Goal: Task Accomplishment & Management: Use online tool/utility

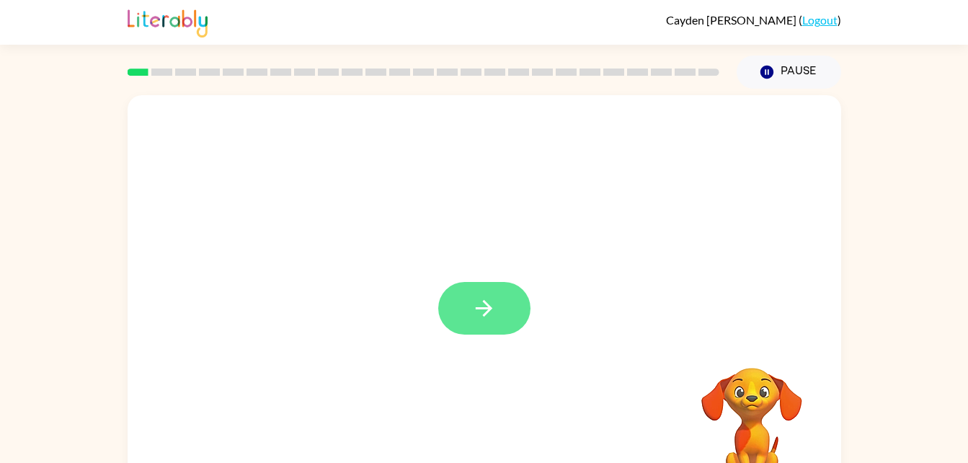
click at [484, 313] on icon "button" at bounding box center [483, 308] width 25 height 25
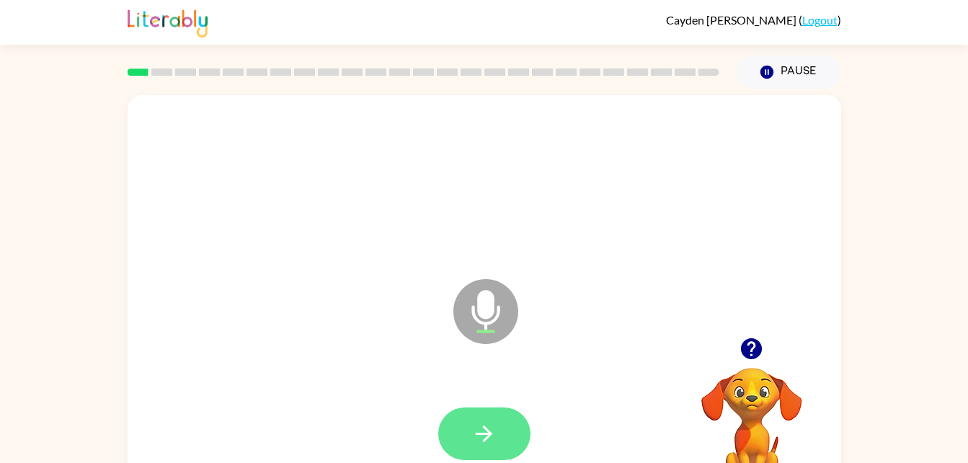
click at [487, 443] on icon "button" at bounding box center [483, 433] width 25 height 25
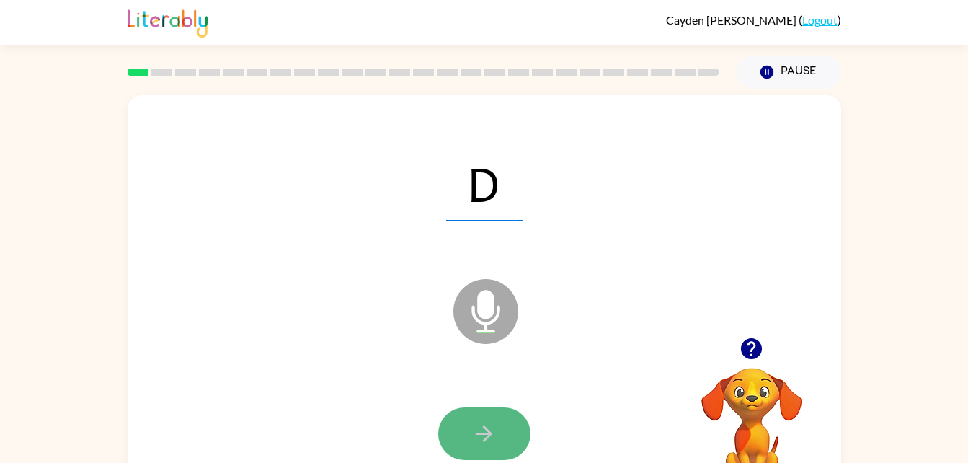
click at [493, 432] on icon "button" at bounding box center [483, 433] width 25 height 25
click at [485, 429] on icon "button" at bounding box center [484, 433] width 17 height 17
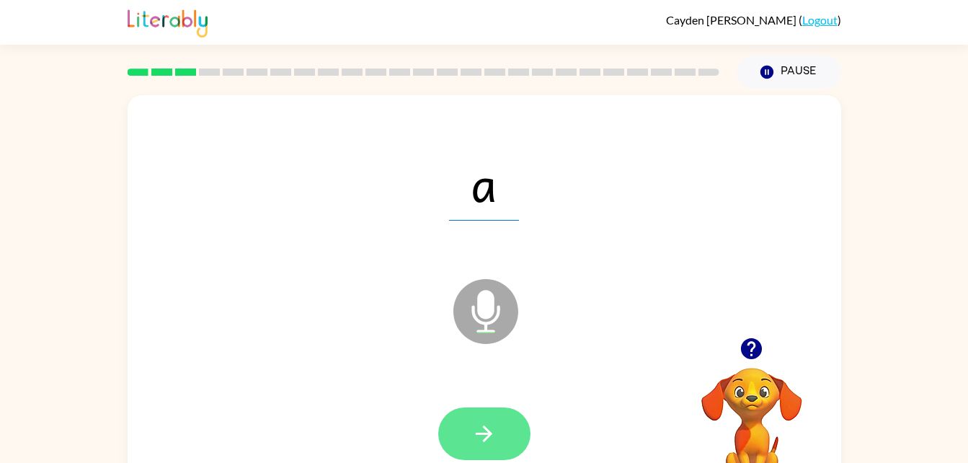
click at [472, 439] on icon "button" at bounding box center [483, 433] width 25 height 25
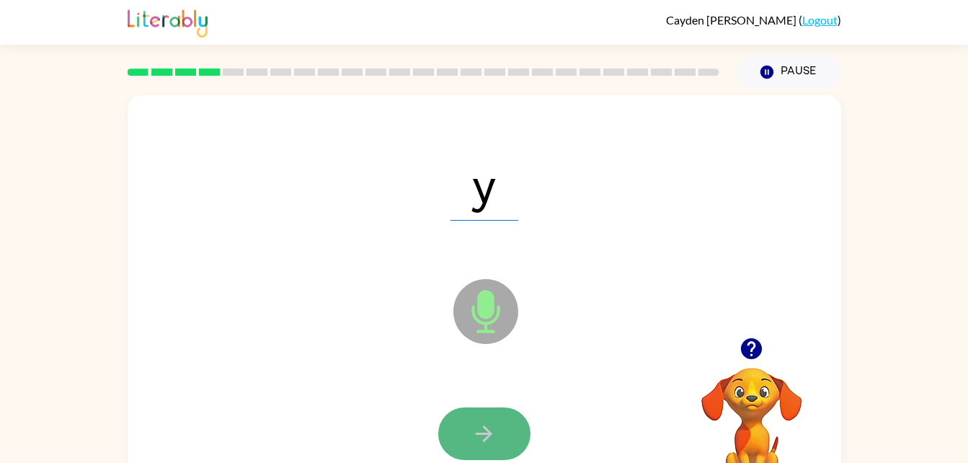
click at [472, 439] on icon "button" at bounding box center [483, 433] width 25 height 25
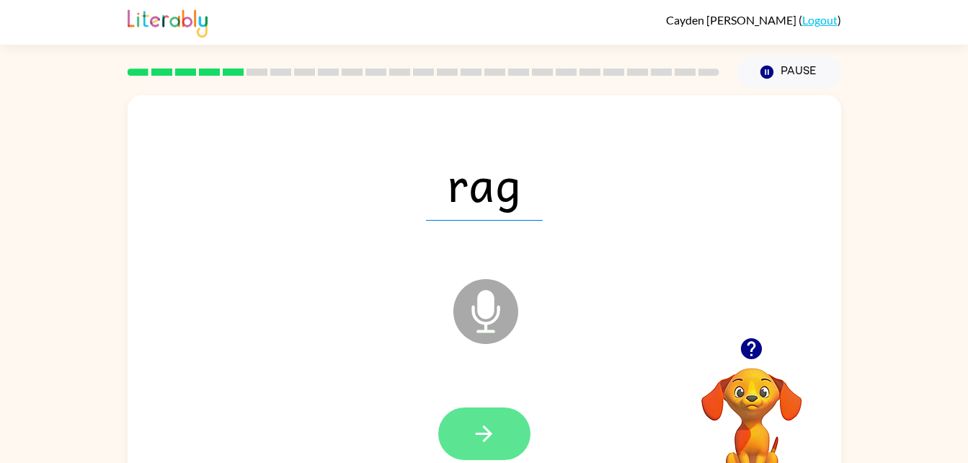
click at [471, 433] on icon "button" at bounding box center [483, 433] width 25 height 25
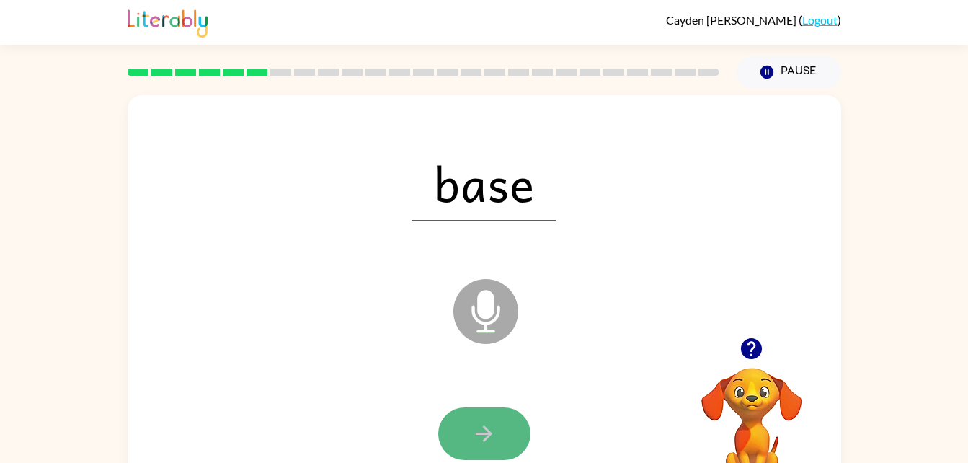
click at [494, 431] on icon "button" at bounding box center [483, 433] width 25 height 25
click at [484, 427] on icon "button" at bounding box center [484, 433] width 17 height 17
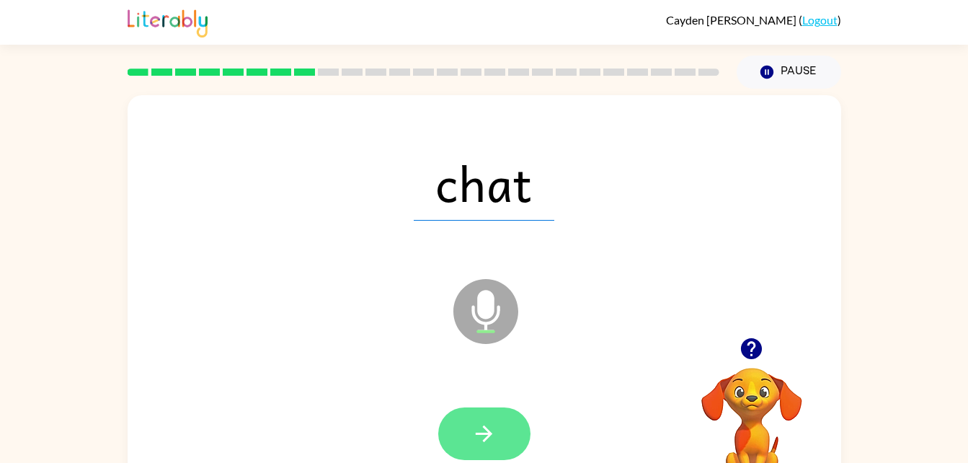
click at [481, 457] on button "button" at bounding box center [484, 433] width 92 height 53
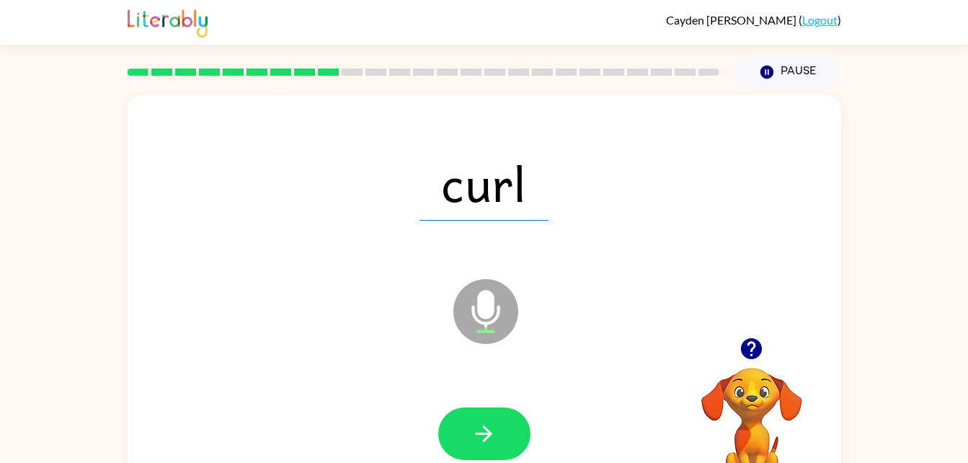
click at [492, 451] on button "button" at bounding box center [484, 433] width 92 height 53
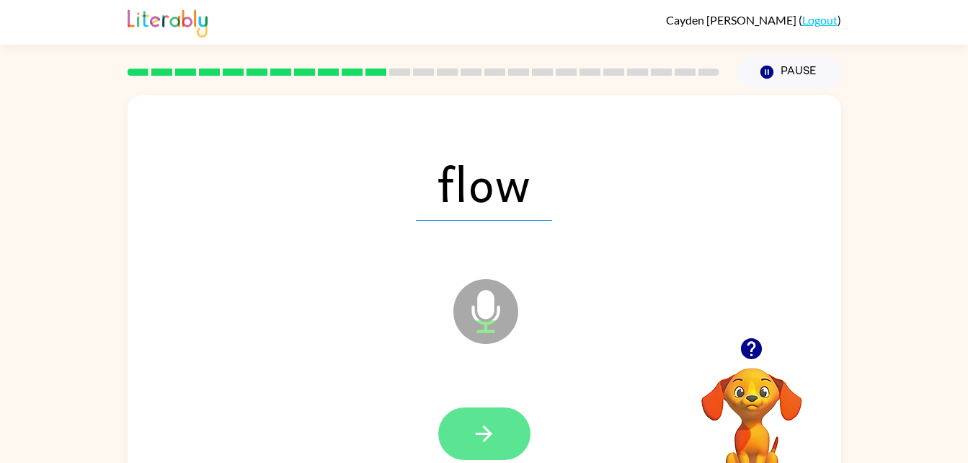
click at [492, 456] on button "button" at bounding box center [484, 433] width 92 height 53
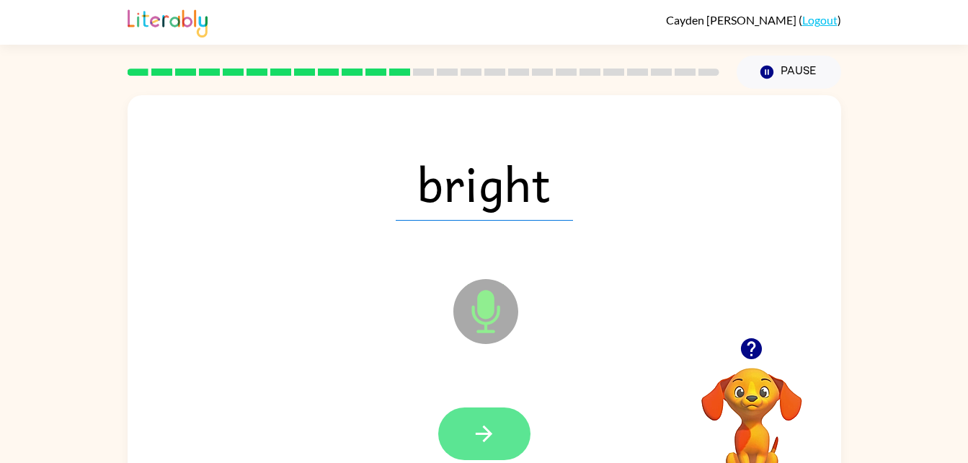
click at [477, 419] on button "button" at bounding box center [484, 433] width 92 height 53
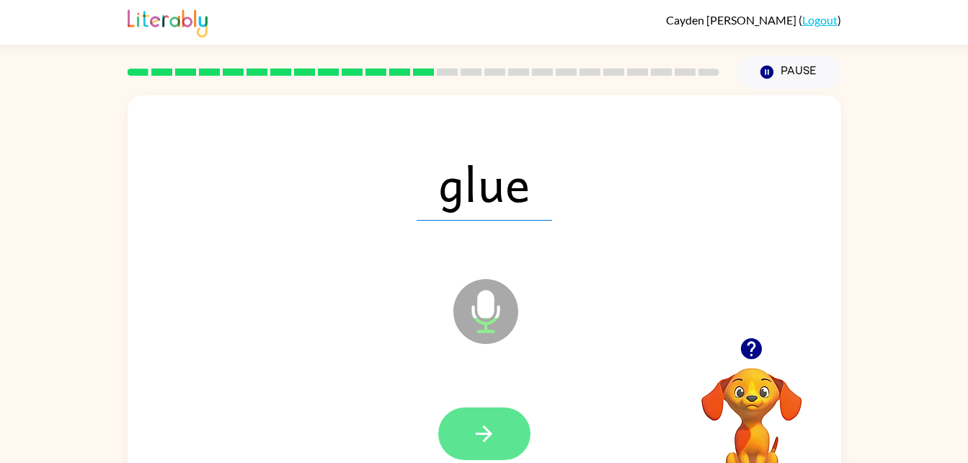
click at [496, 433] on icon "button" at bounding box center [483, 433] width 25 height 25
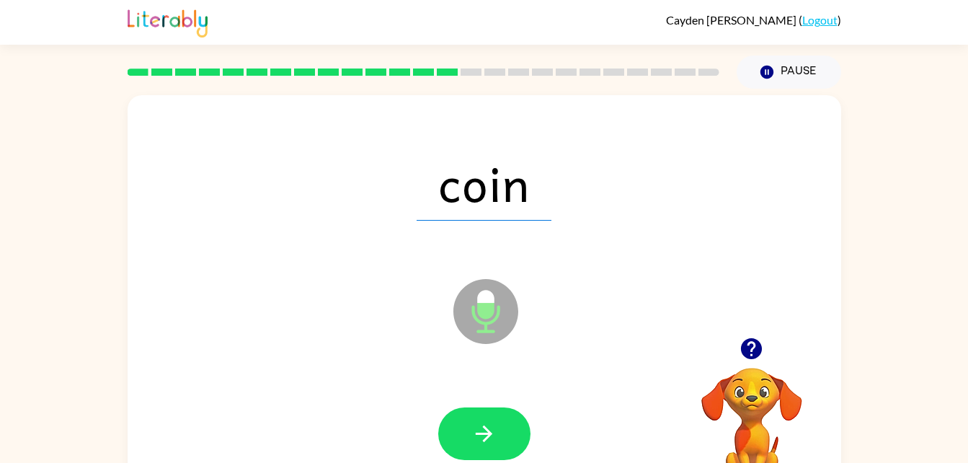
click at [496, 433] on icon "button" at bounding box center [483, 433] width 25 height 25
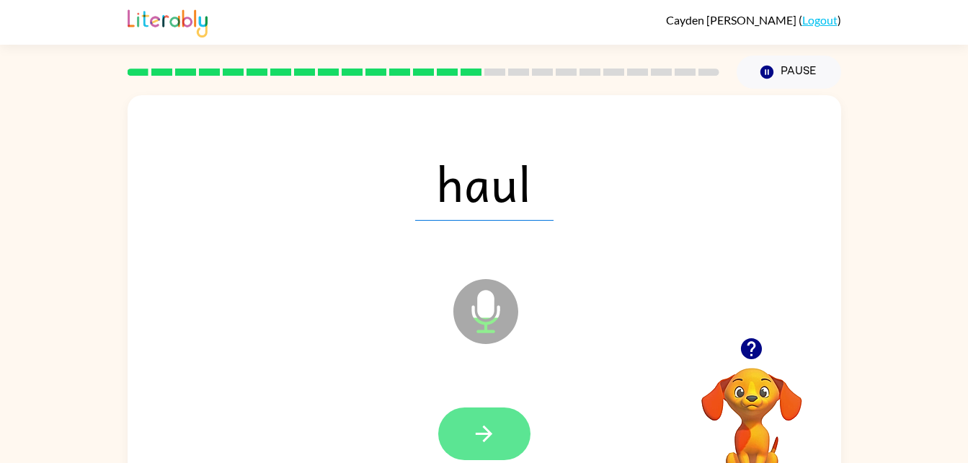
click at [476, 427] on icon "button" at bounding box center [483, 433] width 25 height 25
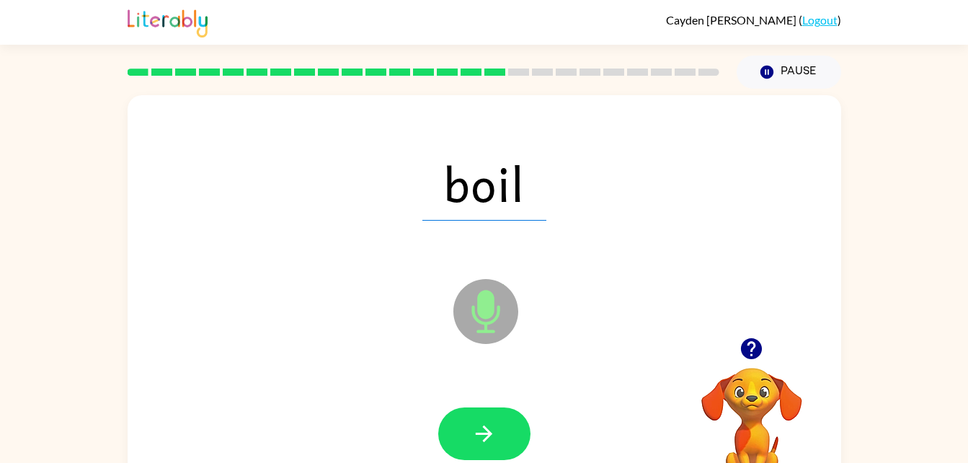
click at [476, 427] on icon "button" at bounding box center [483, 433] width 25 height 25
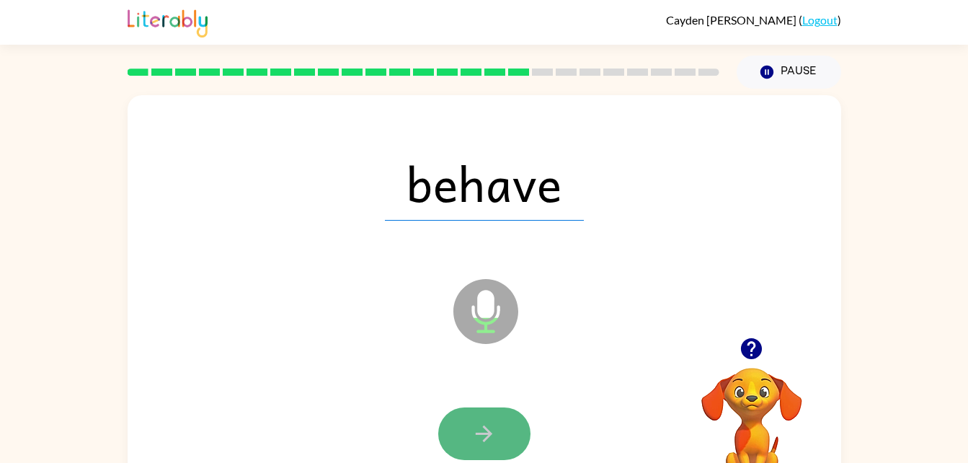
click at [477, 426] on icon "button" at bounding box center [483, 433] width 25 height 25
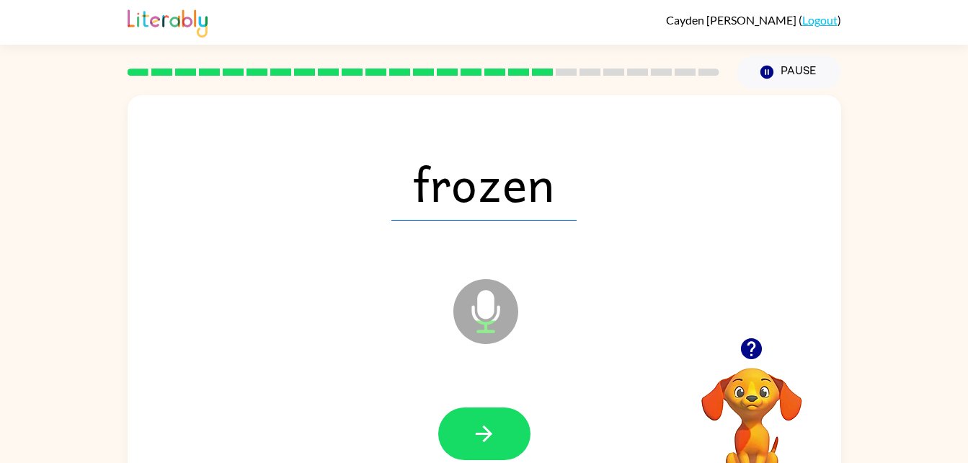
click at [477, 426] on icon "button" at bounding box center [483, 433] width 25 height 25
click at [471, 417] on button "button" at bounding box center [484, 433] width 92 height 53
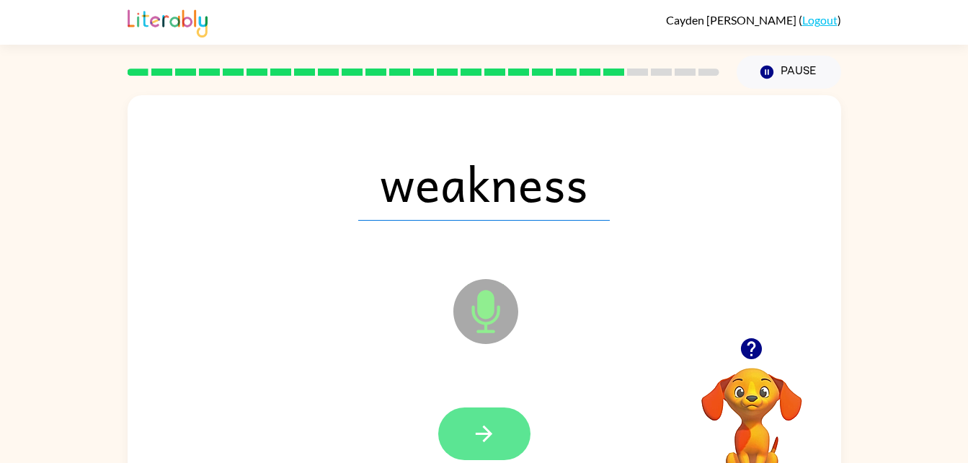
drag, startPoint x: 471, startPoint y: 417, endPoint x: 477, endPoint y: 407, distance: 11.6
drag, startPoint x: 477, startPoint y: 407, endPoint x: 474, endPoint y: 435, distance: 28.3
click at [474, 435] on icon "button" at bounding box center [483, 433] width 25 height 25
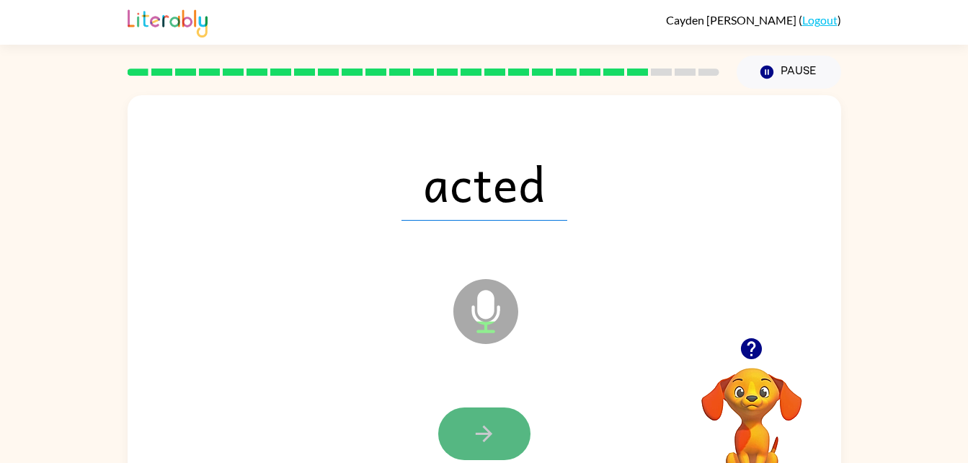
click at [474, 434] on icon "button" at bounding box center [483, 433] width 25 height 25
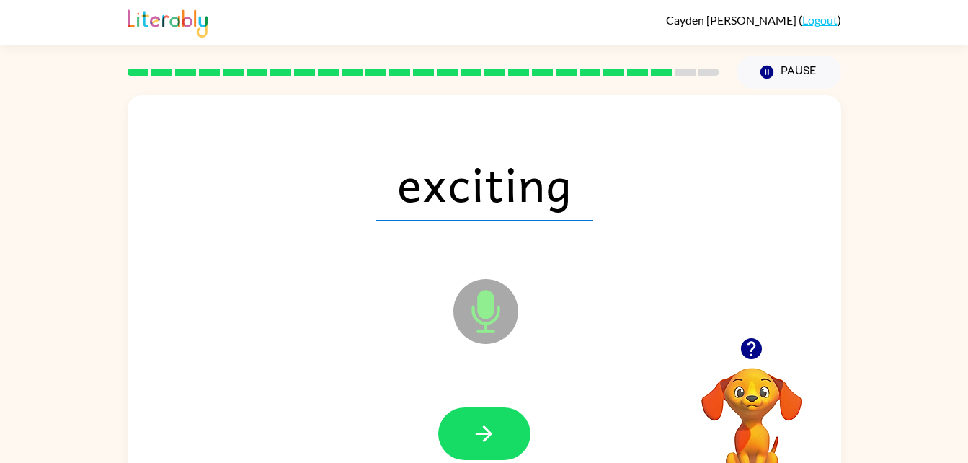
click at [474, 434] on icon "button" at bounding box center [483, 433] width 25 height 25
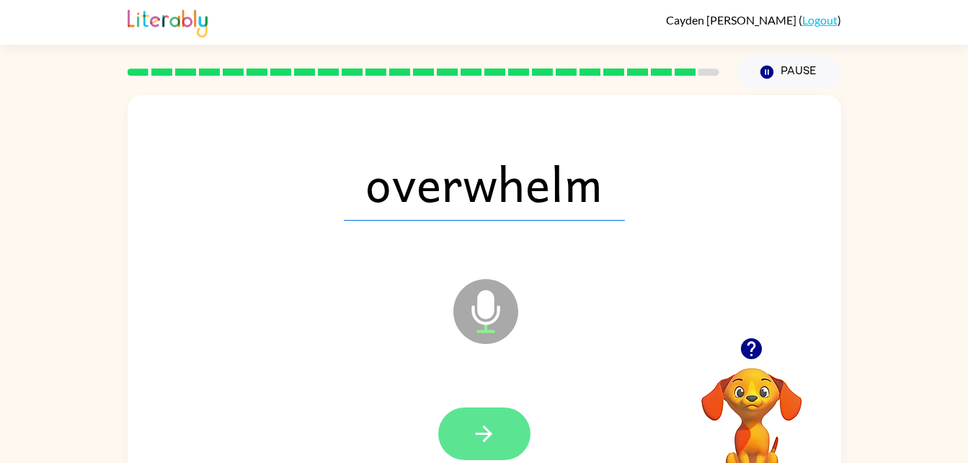
click at [474, 441] on icon "button" at bounding box center [483, 433] width 25 height 25
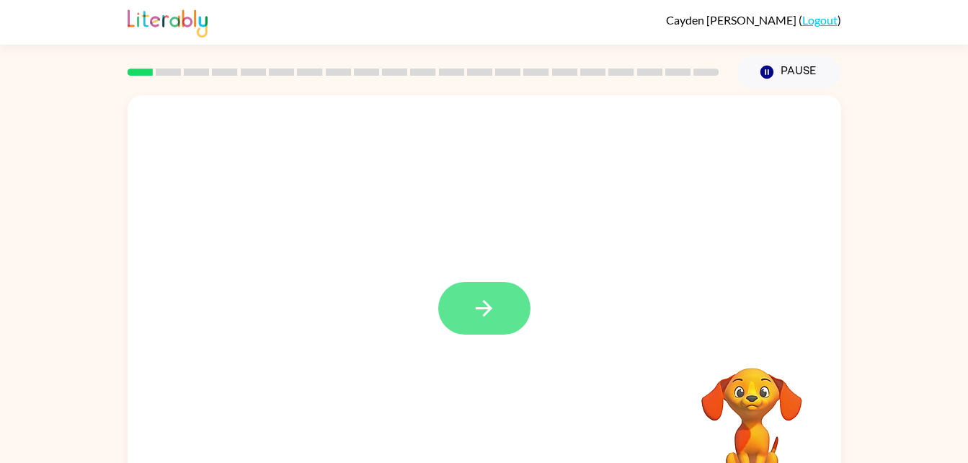
click at [492, 298] on icon "button" at bounding box center [483, 308] width 25 height 25
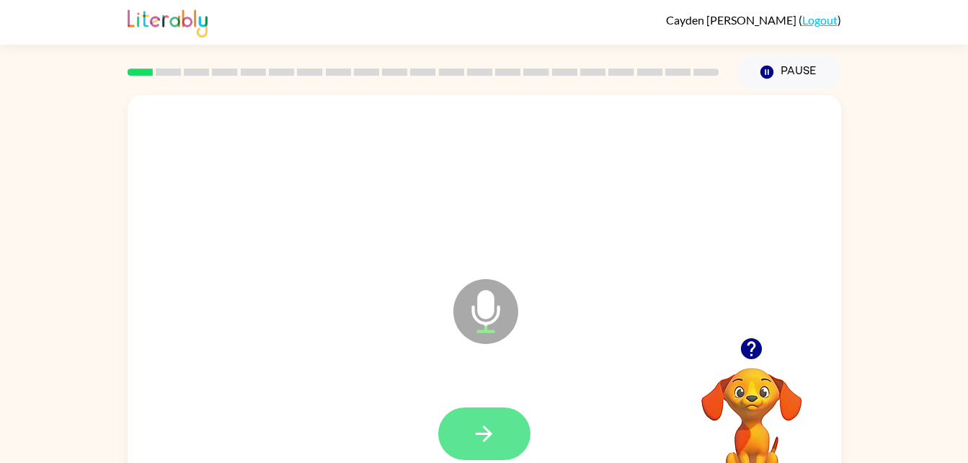
click at [481, 433] on icon "button" at bounding box center [484, 433] width 17 height 17
click at [477, 427] on icon "button" at bounding box center [483, 433] width 25 height 25
click at [499, 427] on button "button" at bounding box center [484, 433] width 92 height 53
click at [518, 429] on button "button" at bounding box center [484, 433] width 92 height 53
click at [476, 409] on button "button" at bounding box center [484, 433] width 92 height 53
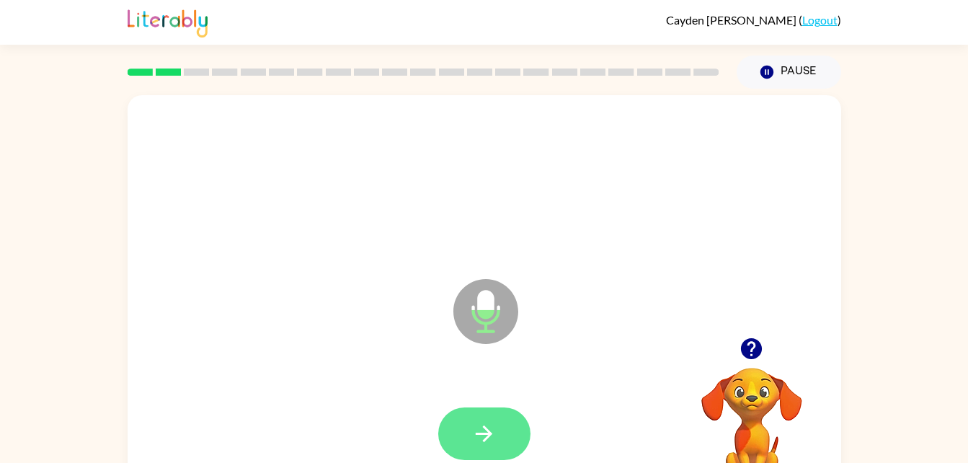
click at [466, 413] on button "button" at bounding box center [484, 433] width 92 height 53
click at [466, 447] on button "button" at bounding box center [484, 433] width 92 height 53
click at [475, 427] on icon "button" at bounding box center [483, 433] width 25 height 25
click at [485, 450] on button "button" at bounding box center [484, 433] width 92 height 53
click at [467, 415] on button "button" at bounding box center [484, 433] width 92 height 53
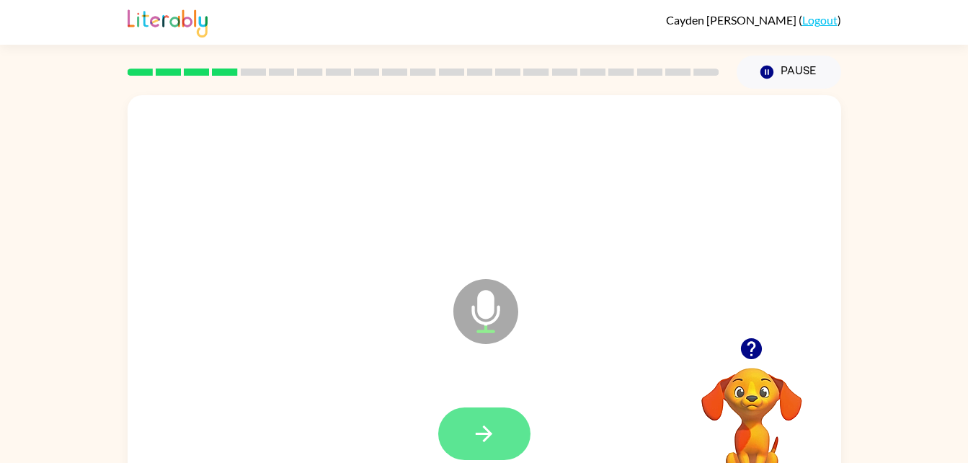
click at [502, 419] on button "button" at bounding box center [484, 433] width 92 height 53
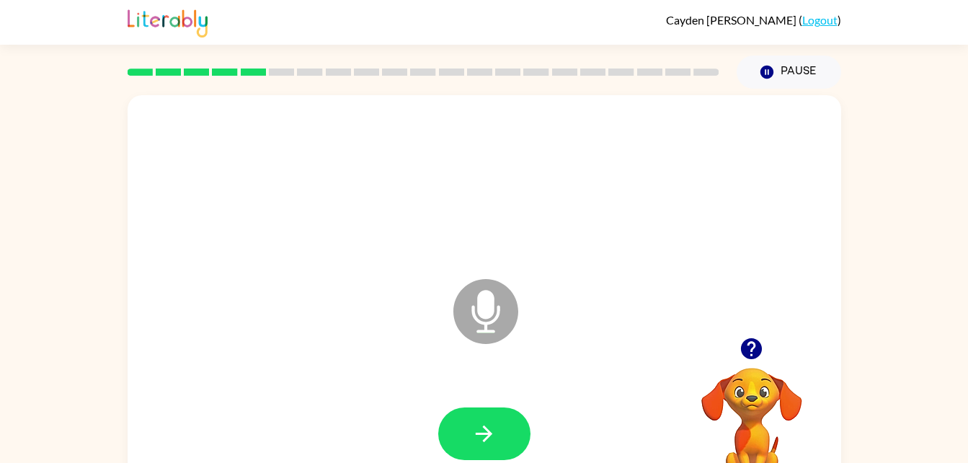
click at [748, 345] on icon "button" at bounding box center [751, 348] width 25 height 25
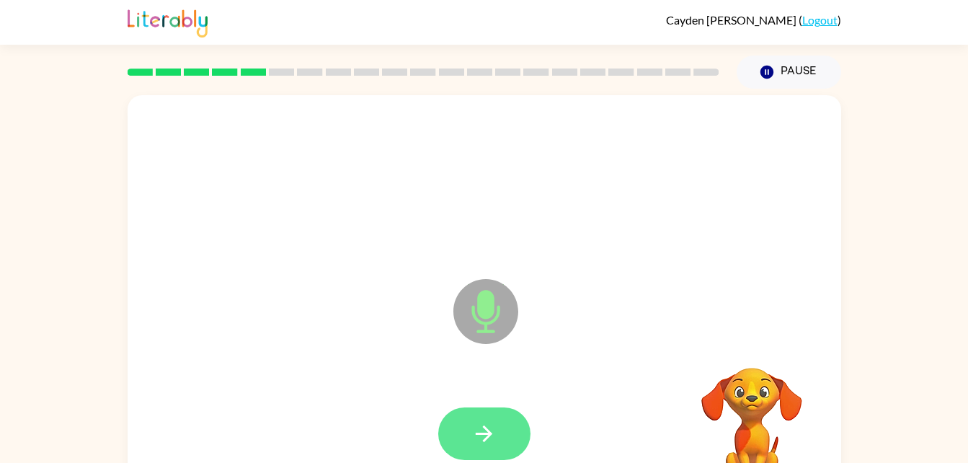
click at [497, 427] on button "button" at bounding box center [484, 433] width 92 height 53
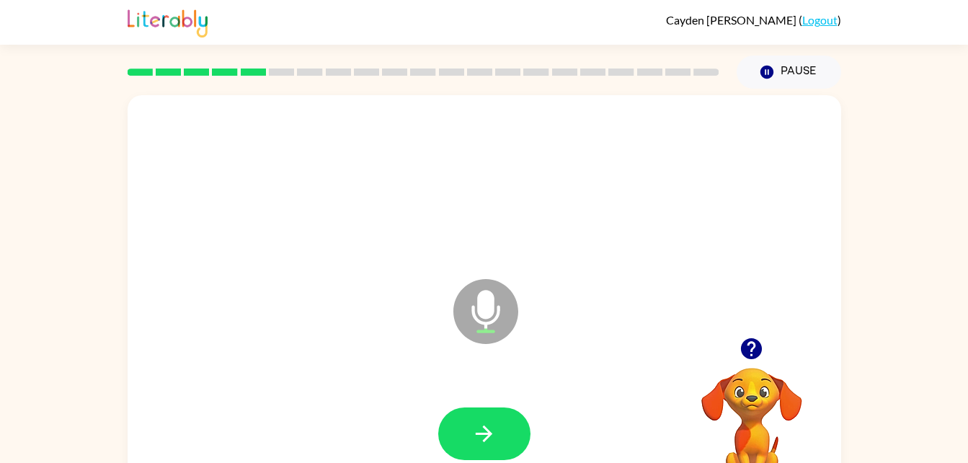
click at [757, 350] on icon "button" at bounding box center [751, 348] width 21 height 21
drag, startPoint x: 476, startPoint y: 421, endPoint x: 390, endPoint y: 381, distance: 95.5
click at [390, 381] on div at bounding box center [484, 434] width 685 height 118
click at [746, 341] on icon "button" at bounding box center [751, 348] width 21 height 21
click at [475, 438] on icon "button" at bounding box center [483, 433] width 25 height 25
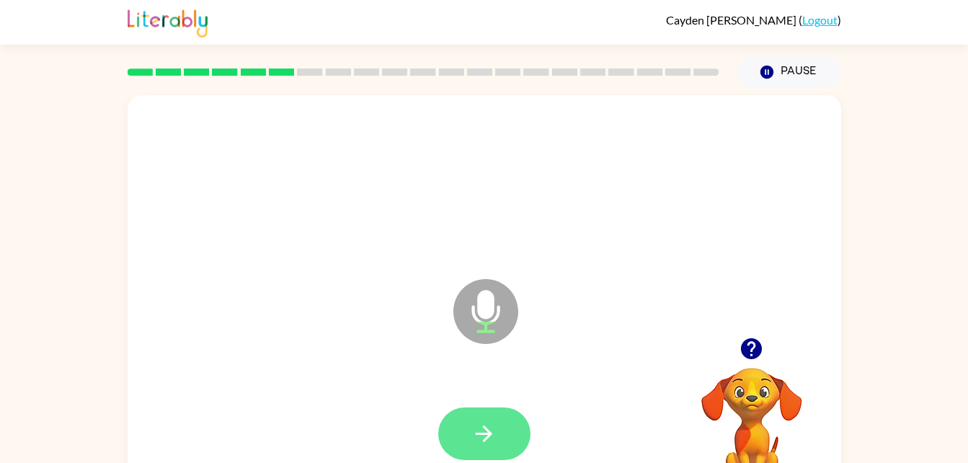
click at [464, 426] on button "button" at bounding box center [484, 433] width 92 height 53
click at [742, 354] on icon "button" at bounding box center [751, 348] width 25 height 25
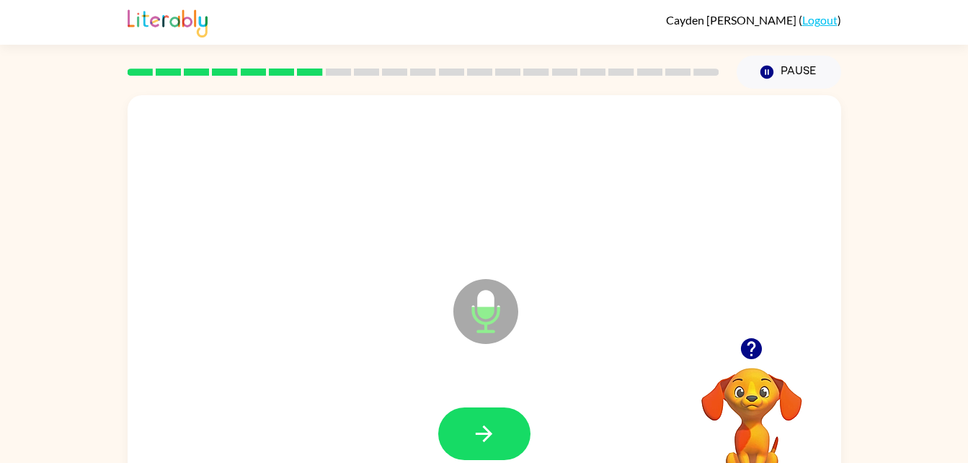
click at [763, 343] on icon "button" at bounding box center [751, 348] width 25 height 25
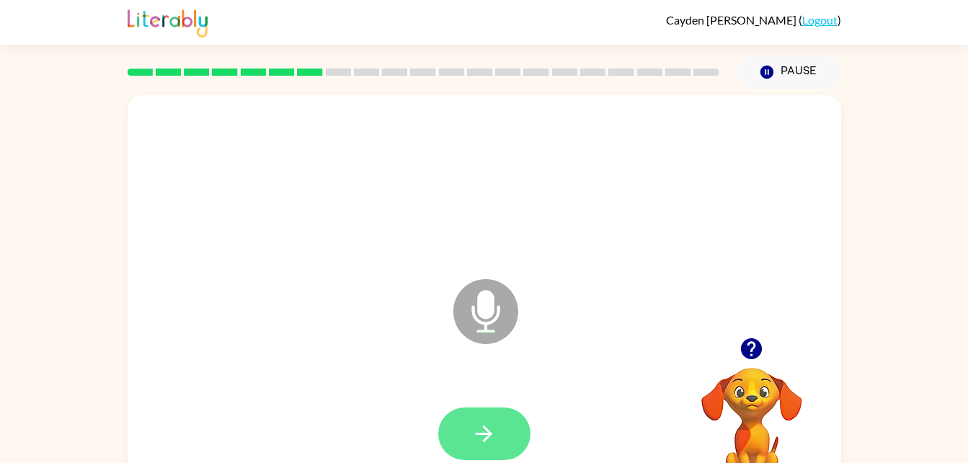
click at [500, 422] on button "button" at bounding box center [484, 433] width 92 height 53
click at [496, 414] on button "button" at bounding box center [484, 433] width 92 height 53
click at [471, 440] on icon "button" at bounding box center [483, 433] width 25 height 25
click at [492, 423] on icon "button" at bounding box center [483, 433] width 25 height 25
click at [486, 432] on icon "button" at bounding box center [484, 433] width 17 height 17
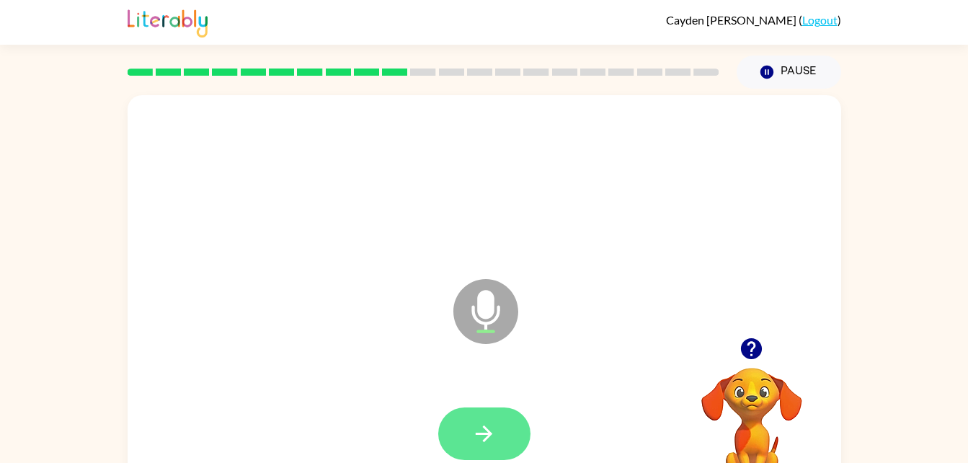
click at [507, 452] on button "button" at bounding box center [484, 433] width 92 height 53
click at [512, 445] on button "button" at bounding box center [484, 433] width 92 height 53
click at [510, 437] on button "button" at bounding box center [484, 433] width 92 height 53
click at [515, 436] on button "button" at bounding box center [484, 433] width 92 height 53
click at [477, 435] on icon "button" at bounding box center [483, 433] width 25 height 25
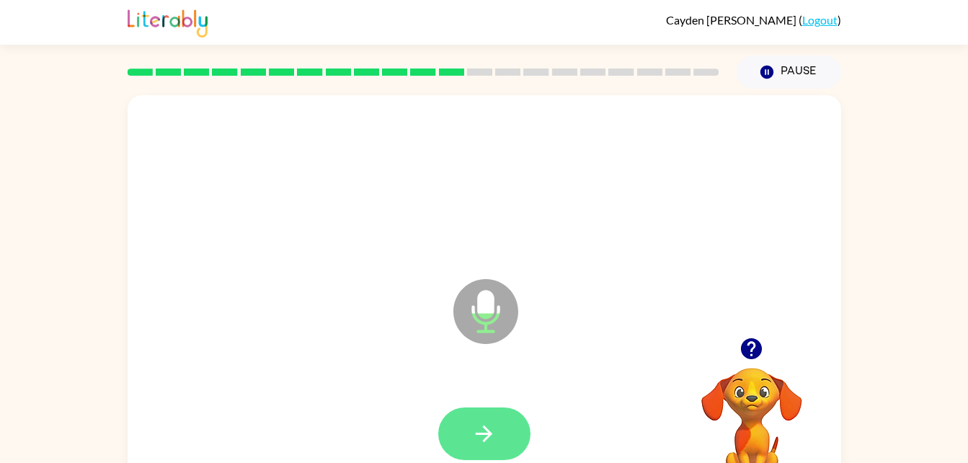
click at [508, 444] on button "button" at bounding box center [484, 433] width 92 height 53
click at [512, 438] on button "button" at bounding box center [484, 433] width 92 height 53
click at [503, 435] on button "button" at bounding box center [484, 433] width 92 height 53
click at [488, 426] on icon "button" at bounding box center [483, 433] width 25 height 25
click at [505, 434] on button "button" at bounding box center [484, 433] width 92 height 53
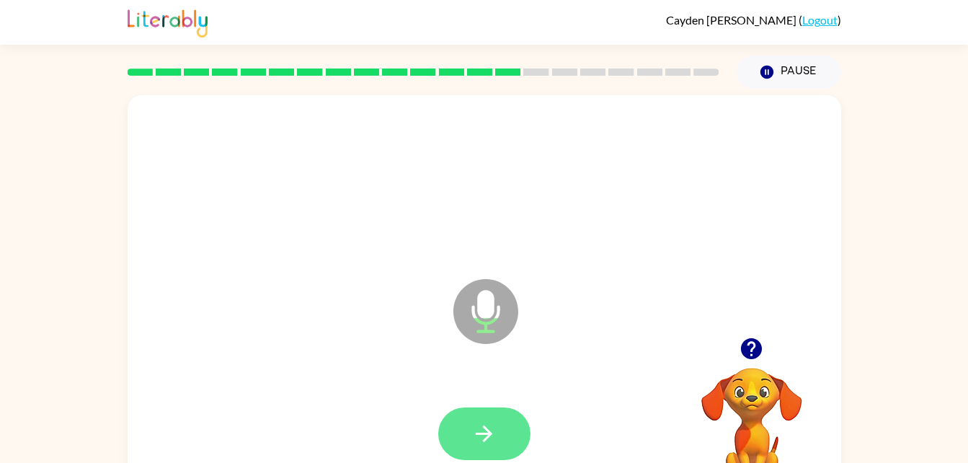
click at [480, 438] on icon "button" at bounding box center [483, 433] width 25 height 25
click at [489, 419] on button "button" at bounding box center [484, 433] width 92 height 53
click at [482, 435] on icon "button" at bounding box center [483, 433] width 25 height 25
click at [493, 426] on icon "button" at bounding box center [483, 433] width 25 height 25
click at [479, 429] on icon "button" at bounding box center [483, 433] width 25 height 25
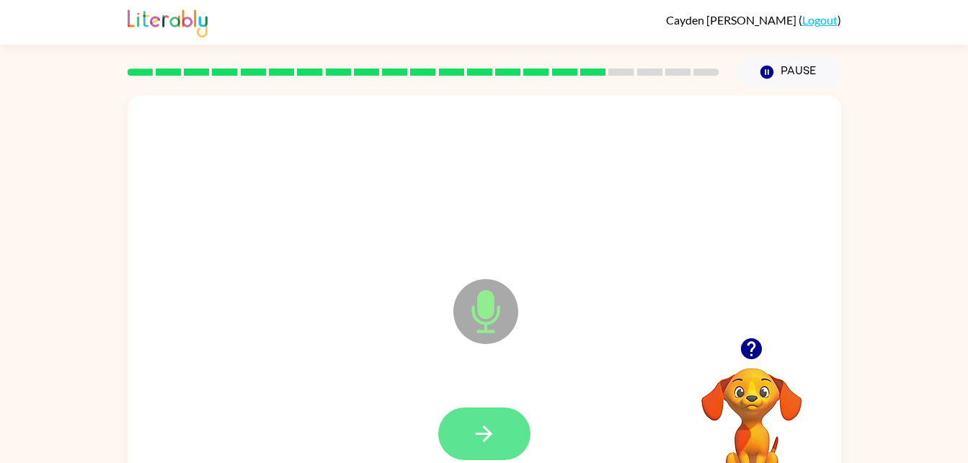
click at [483, 442] on icon "button" at bounding box center [483, 433] width 25 height 25
click at [485, 423] on icon "button" at bounding box center [483, 433] width 25 height 25
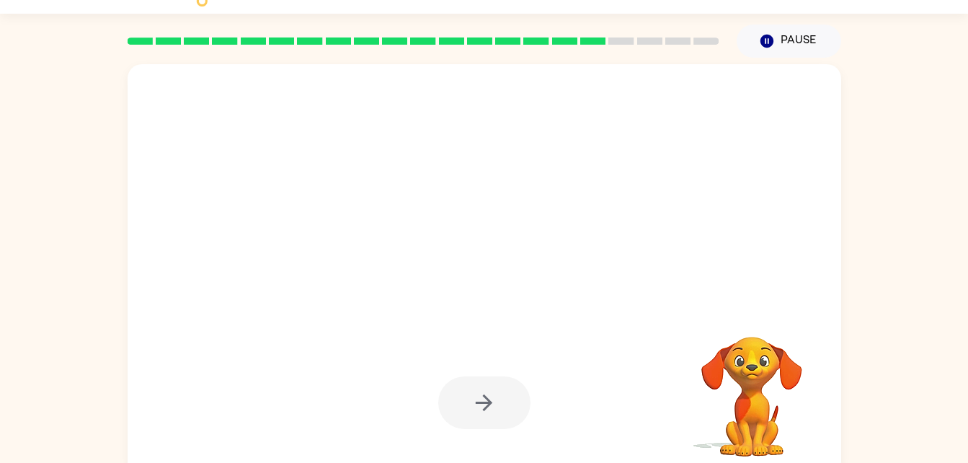
scroll to position [44, 0]
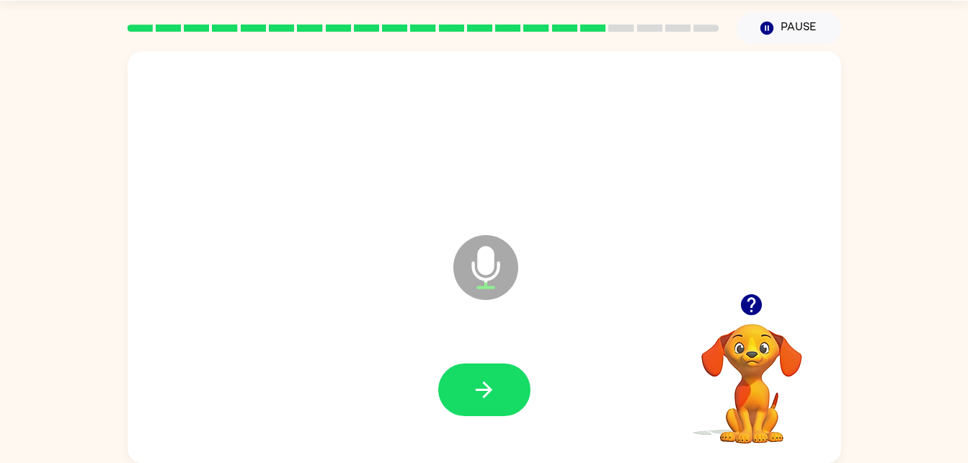
click at [750, 310] on icon "button" at bounding box center [751, 304] width 21 height 21
click at [758, 306] on icon "button" at bounding box center [751, 304] width 21 height 21
click at [515, 393] on button "button" at bounding box center [484, 389] width 92 height 53
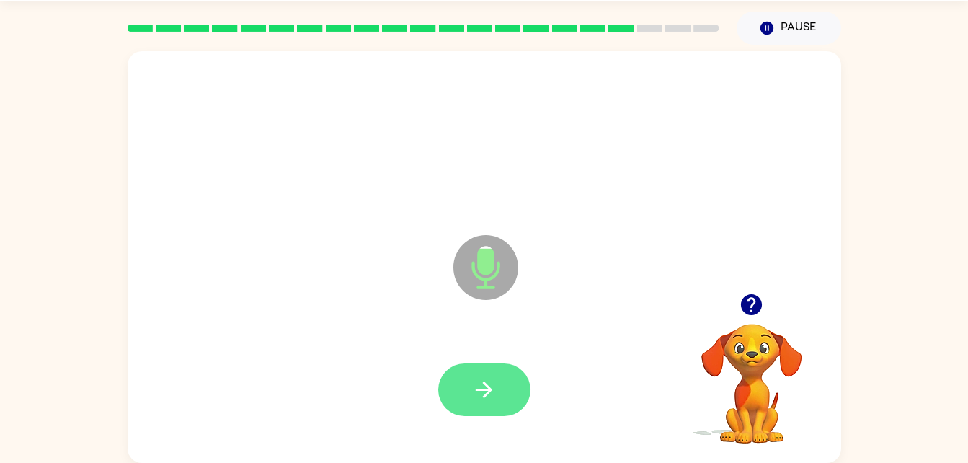
click at [509, 383] on button "button" at bounding box center [484, 389] width 92 height 53
click at [475, 400] on icon "button" at bounding box center [483, 389] width 25 height 25
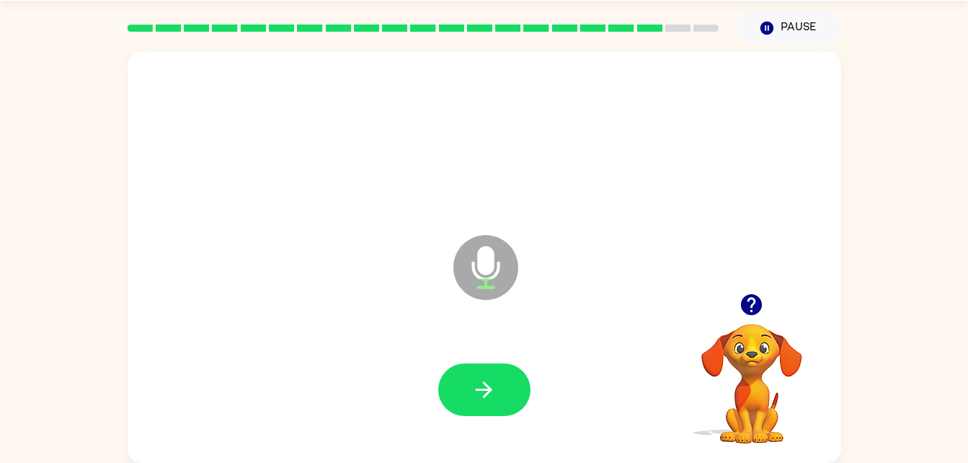
click at [749, 311] on icon "button" at bounding box center [751, 304] width 21 height 21
click at [481, 395] on icon "button" at bounding box center [483, 389] width 25 height 25
click at [753, 319] on button "button" at bounding box center [751, 304] width 37 height 37
click at [507, 384] on button "button" at bounding box center [484, 389] width 92 height 53
click at [504, 405] on button "button" at bounding box center [484, 389] width 92 height 53
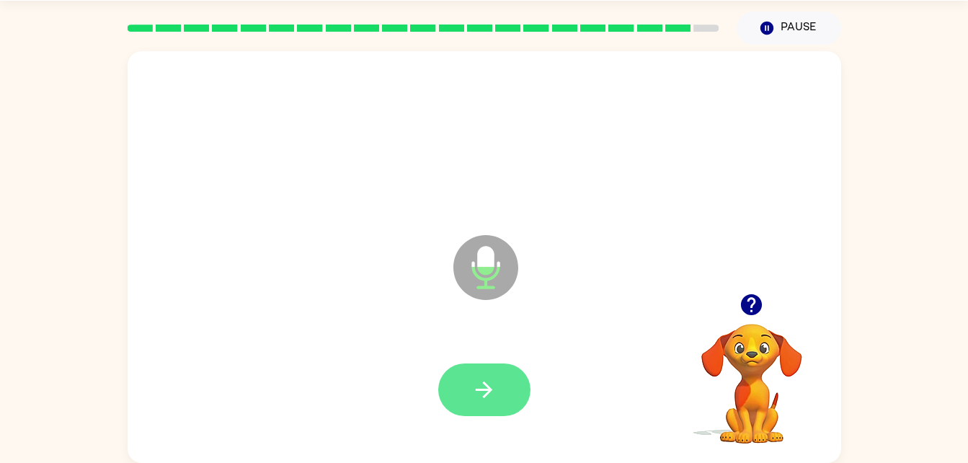
click at [500, 398] on button "button" at bounding box center [484, 389] width 92 height 53
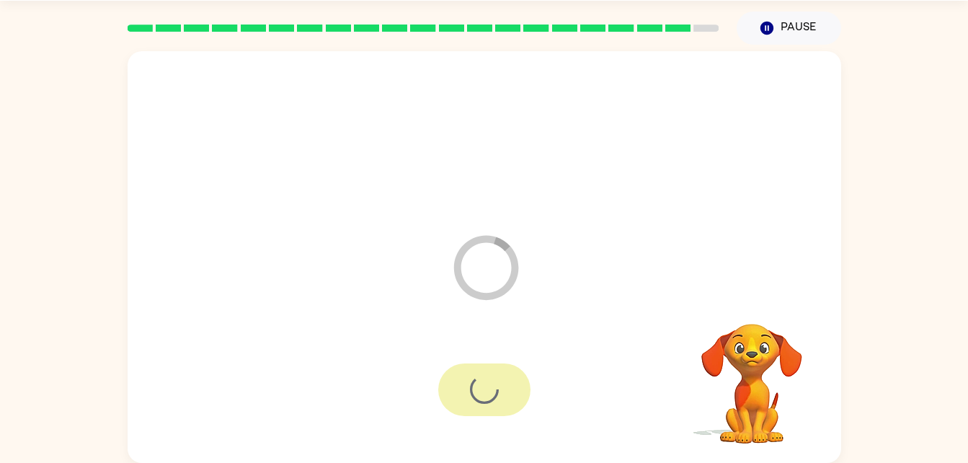
scroll to position [18, 0]
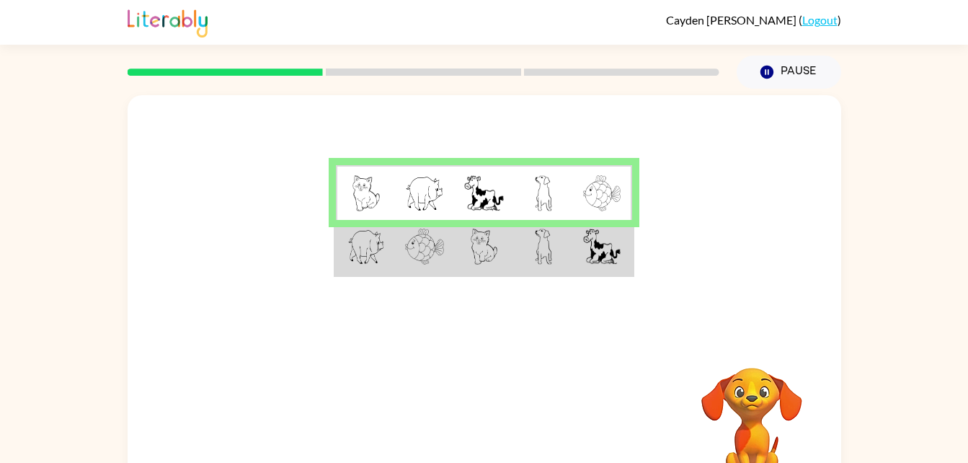
click at [531, 260] on td at bounding box center [543, 248] width 59 height 56
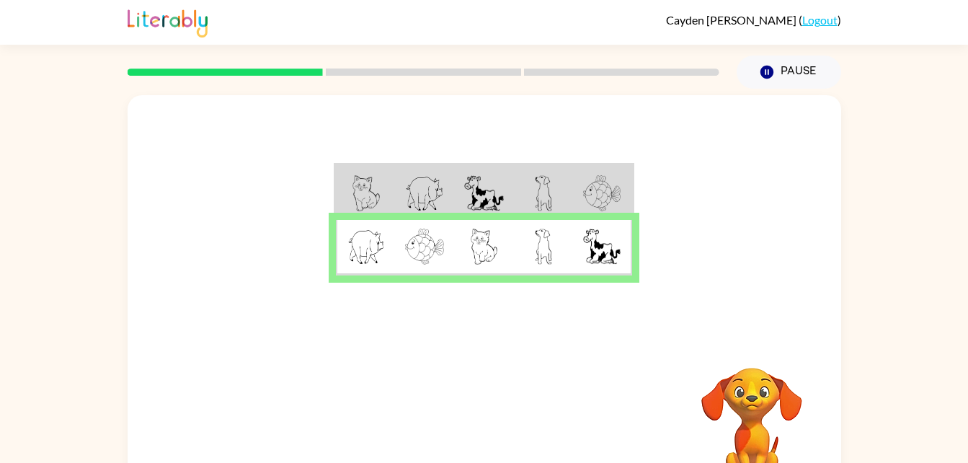
click at [564, 204] on td at bounding box center [543, 193] width 59 height 56
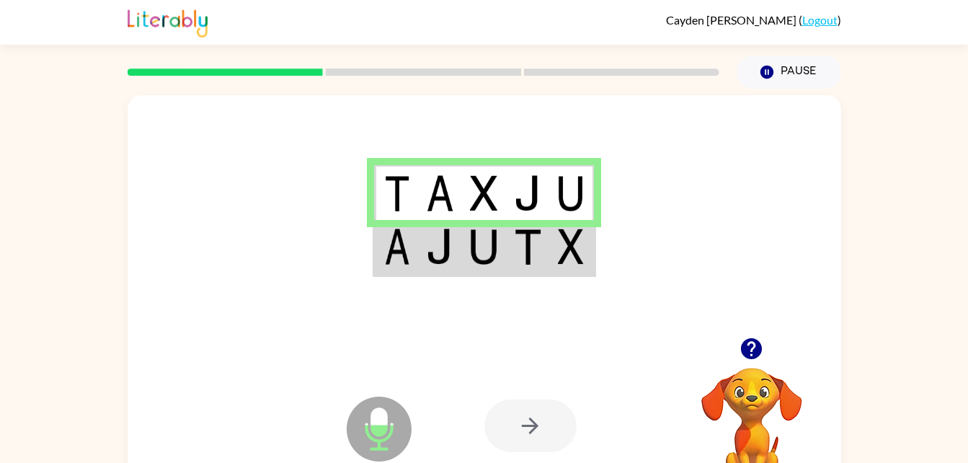
click at [536, 262] on img at bounding box center [527, 246] width 27 height 36
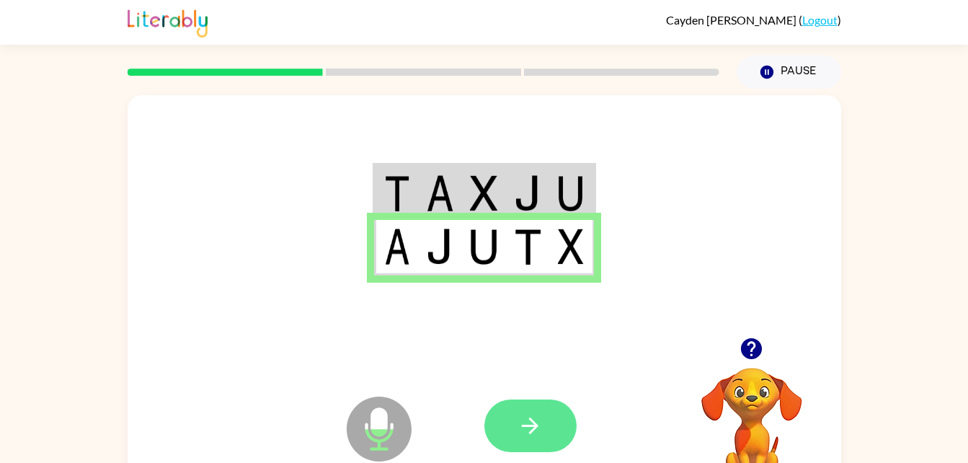
click at [536, 422] on icon "button" at bounding box center [530, 425] width 25 height 25
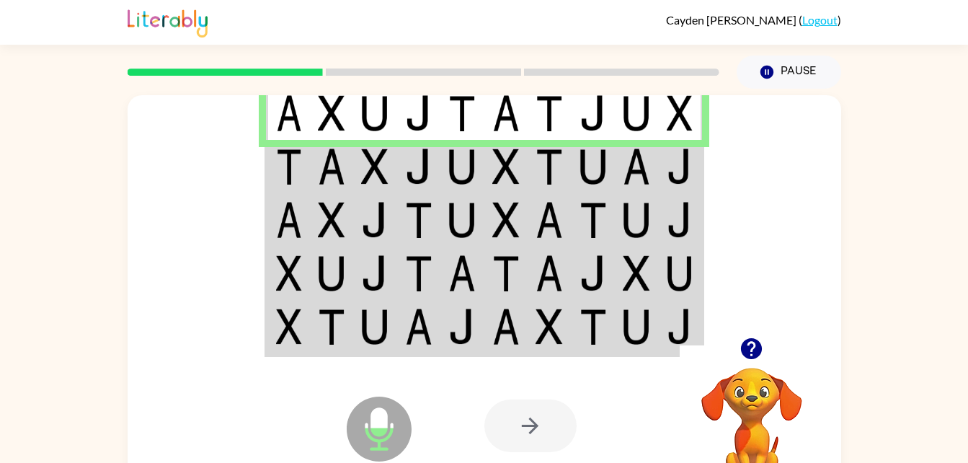
click at [352, 177] on td at bounding box center [332, 166] width 44 height 53
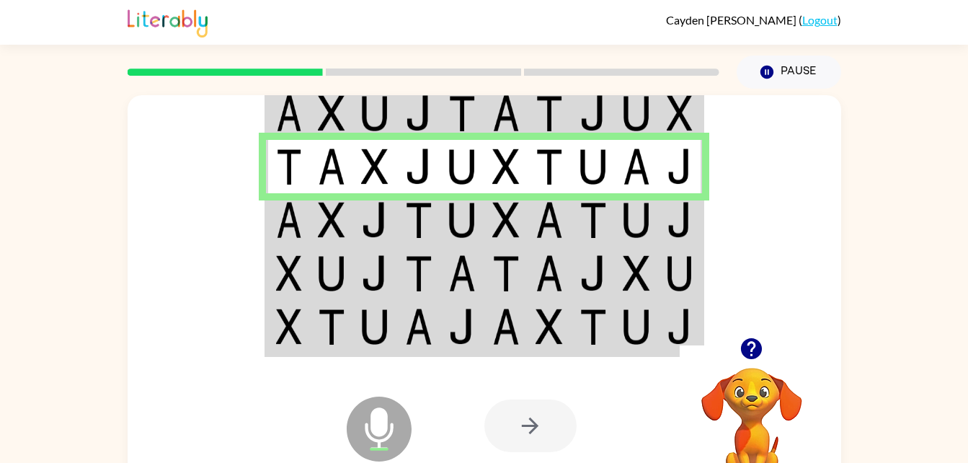
click at [476, 208] on td at bounding box center [462, 219] width 44 height 53
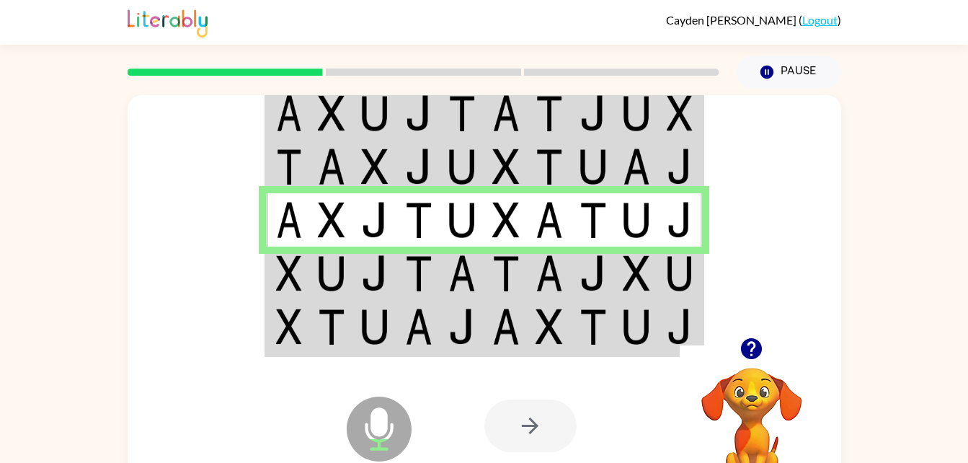
click at [468, 272] on img at bounding box center [461, 273] width 27 height 36
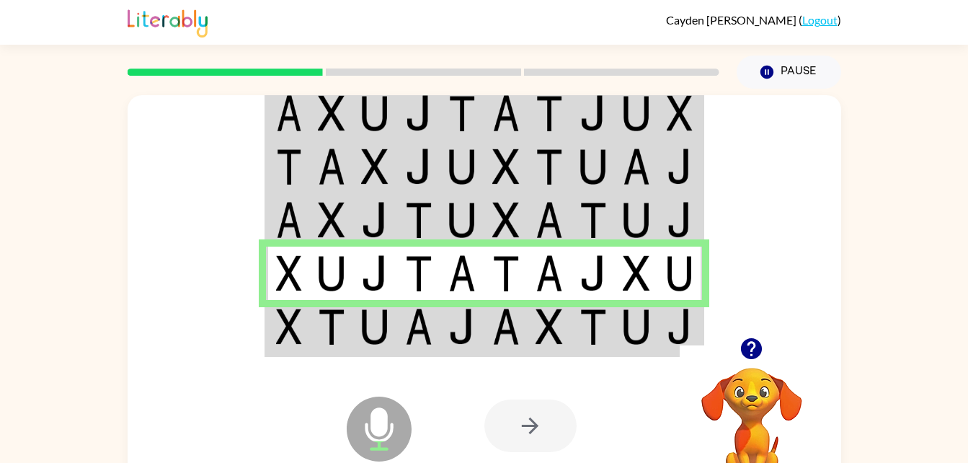
click at [280, 314] on img at bounding box center [289, 327] width 26 height 36
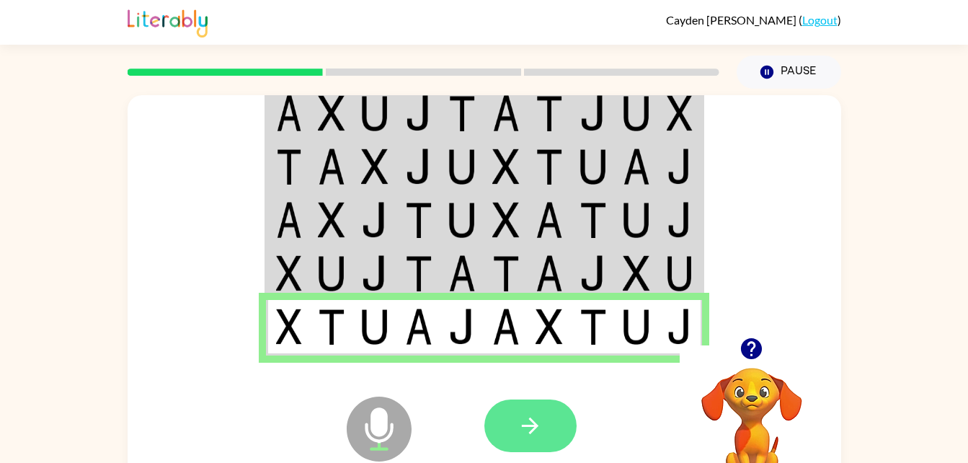
click at [533, 417] on icon "button" at bounding box center [530, 425] width 25 height 25
